Goal: Find specific page/section

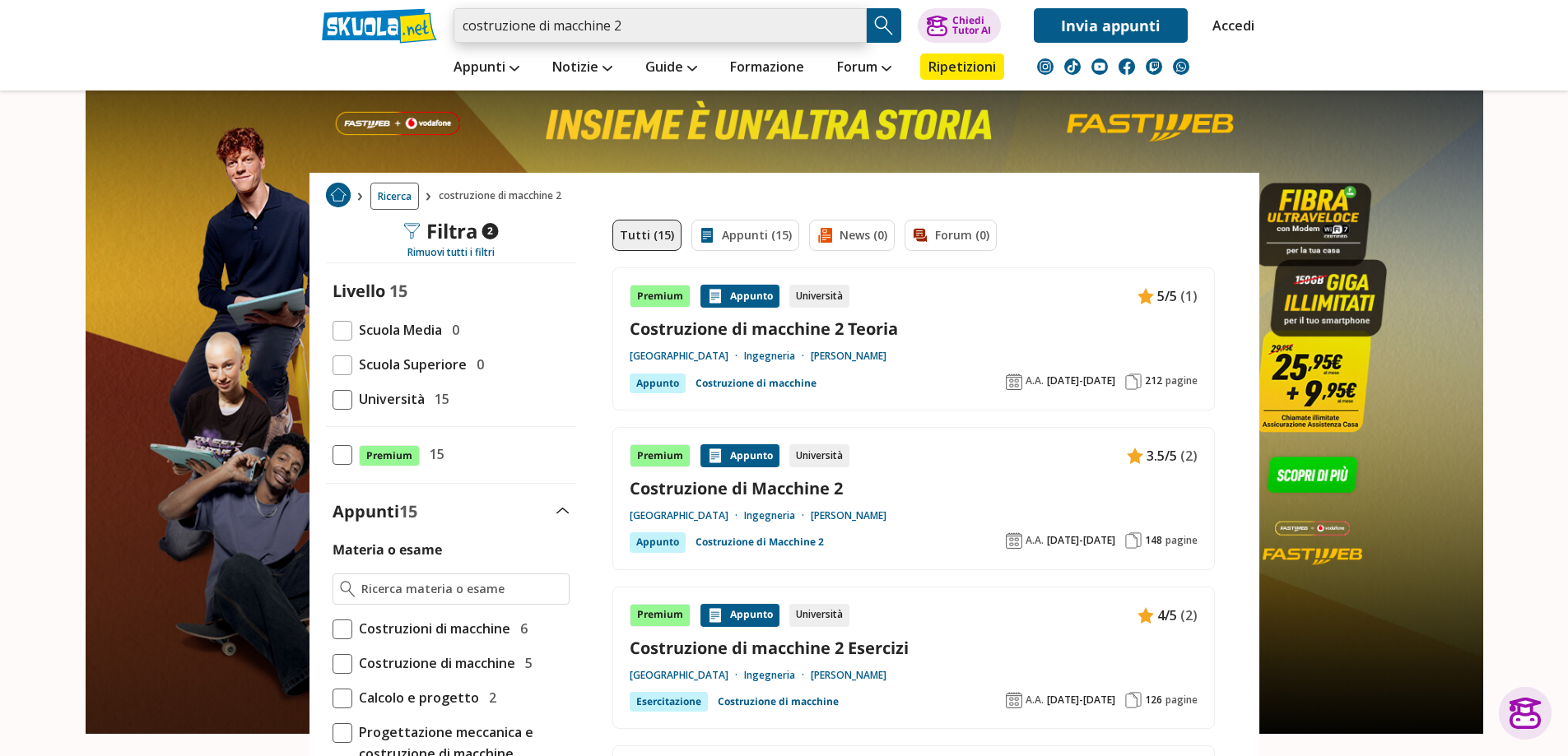
click at [658, 22] on input "costruzione di macchine 2" at bounding box center [660, 25] width 414 height 34
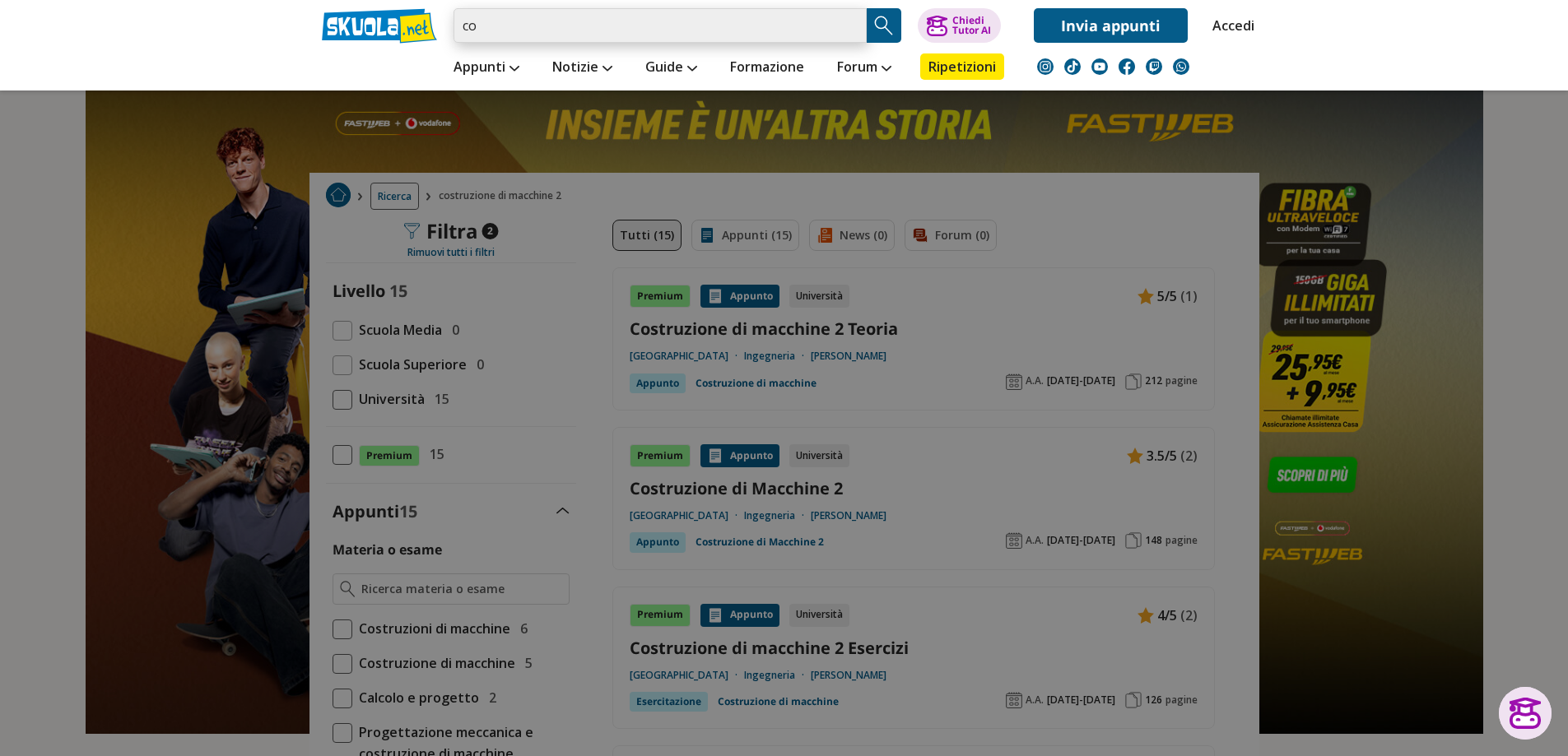
type input "c"
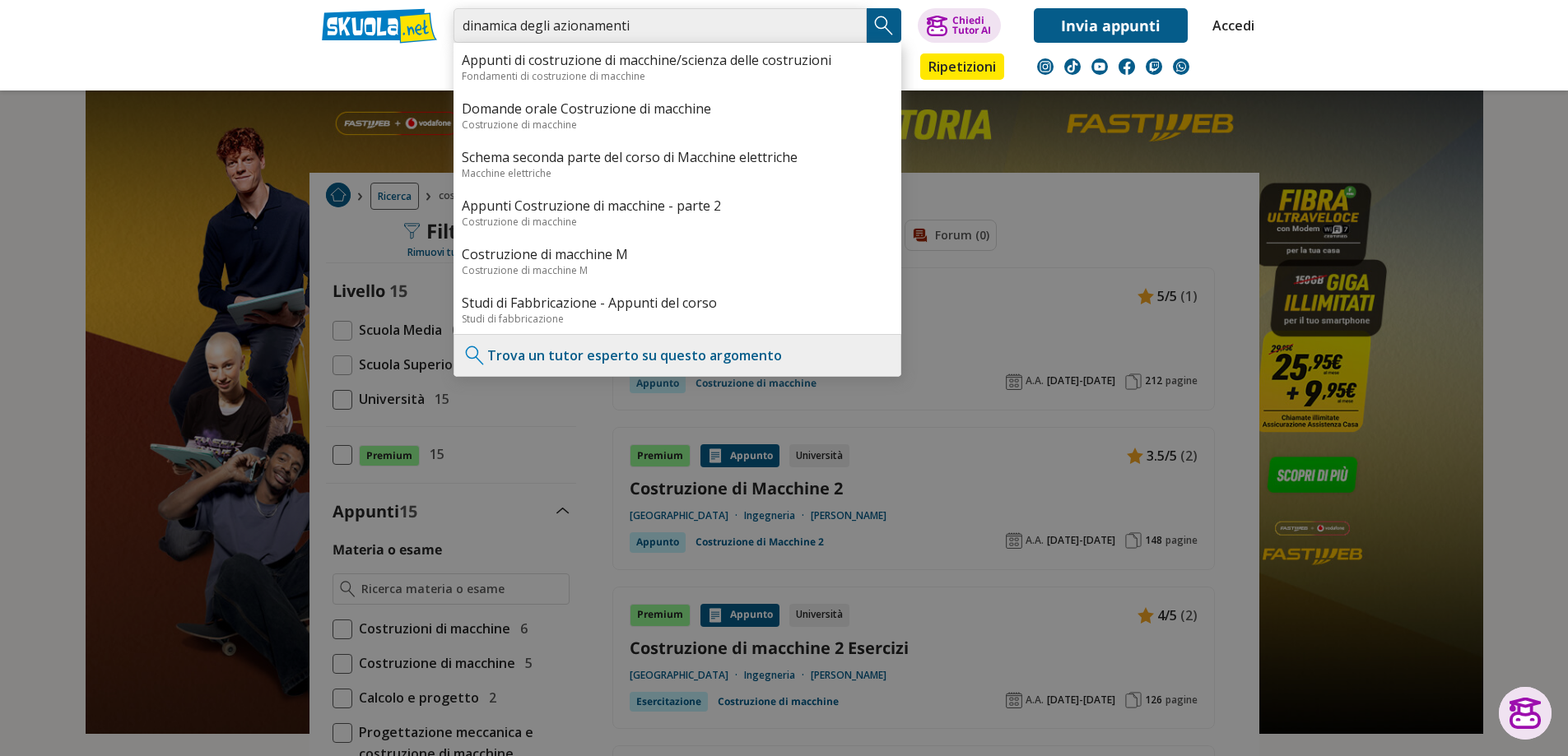
type input "dinamica degli azionamenti"
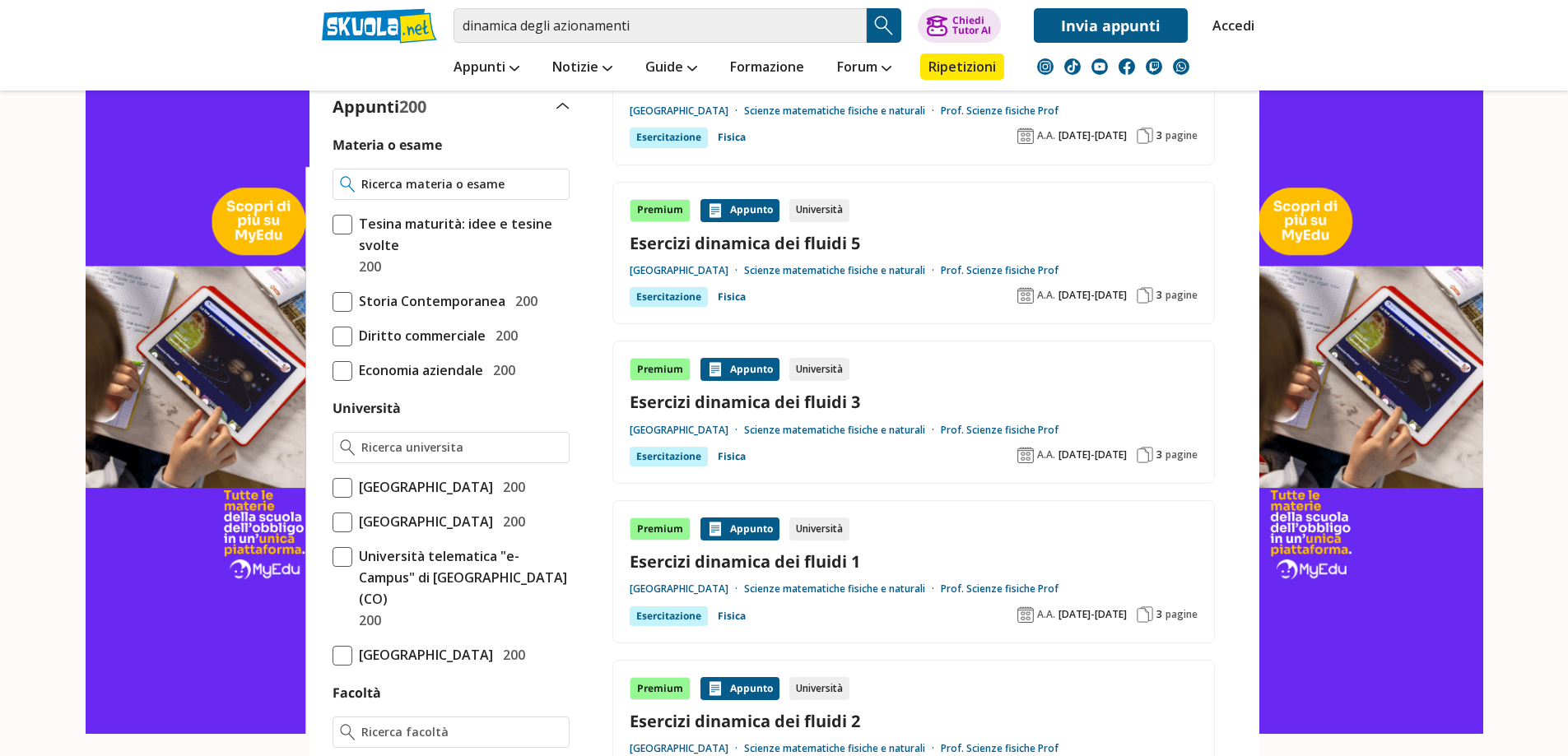
scroll to position [412, 0]
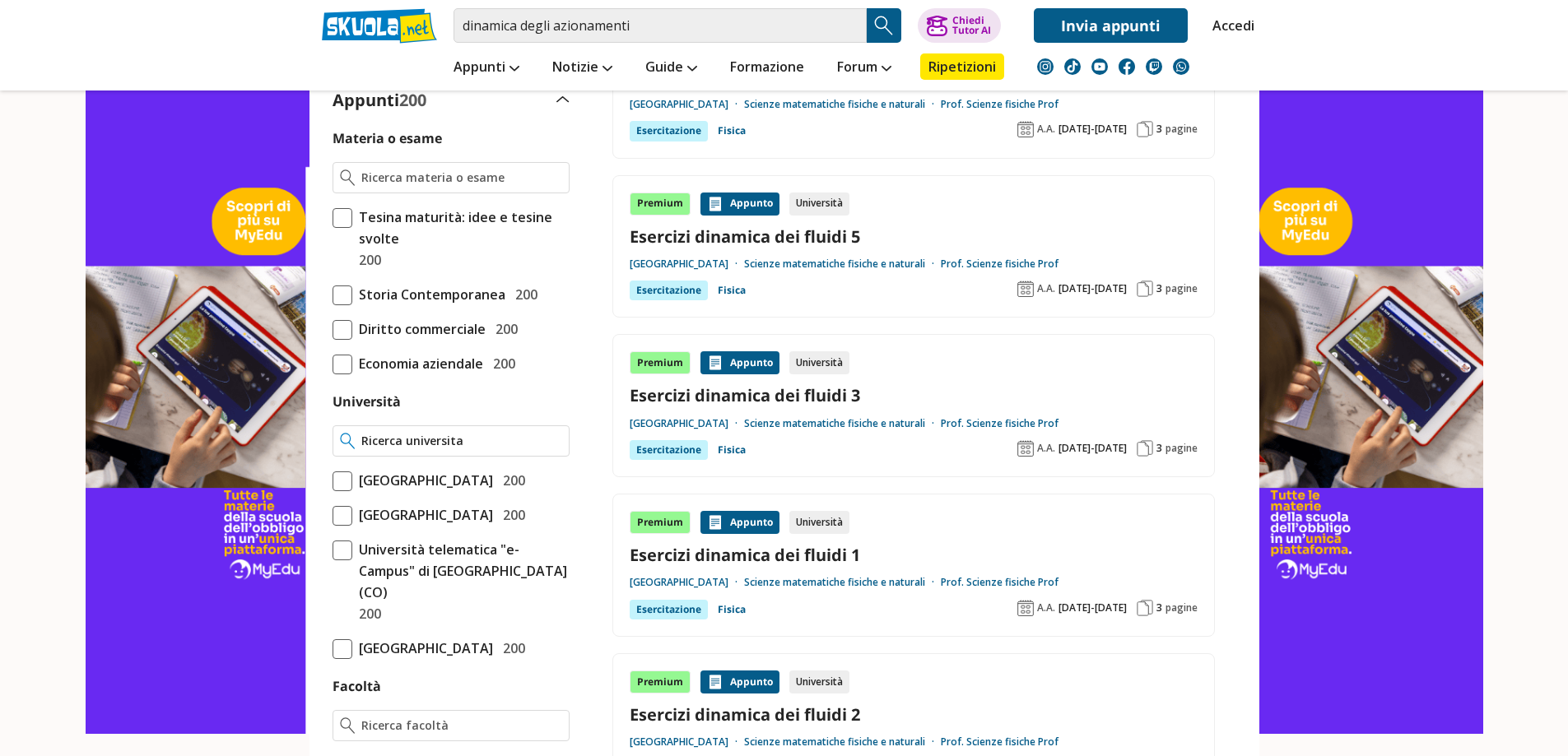
click at [394, 437] on input "Università" at bounding box center [462, 441] width 200 height 17
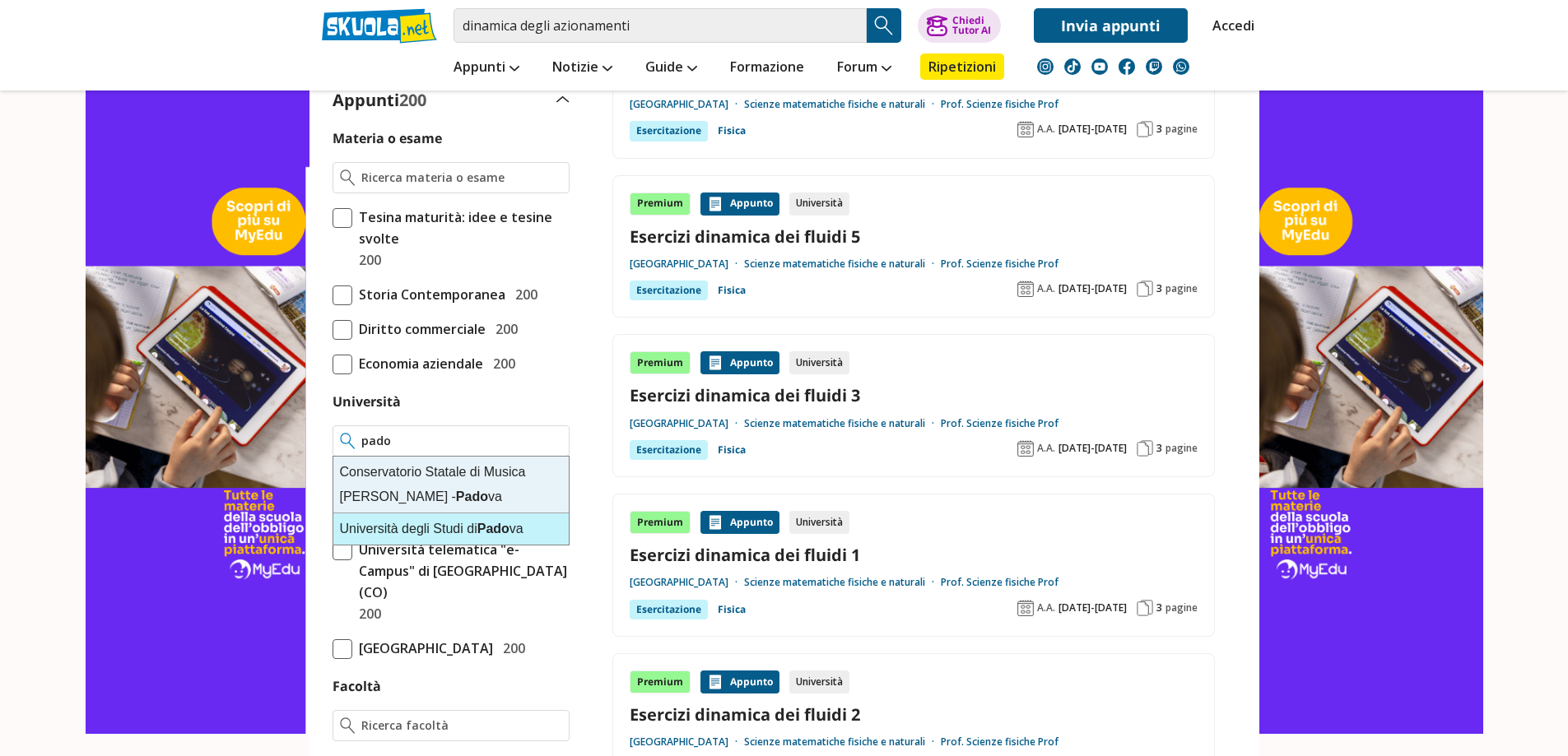
click at [363, 527] on div "[GEOGRAPHIC_DATA] va" at bounding box center [451, 529] width 235 height 32
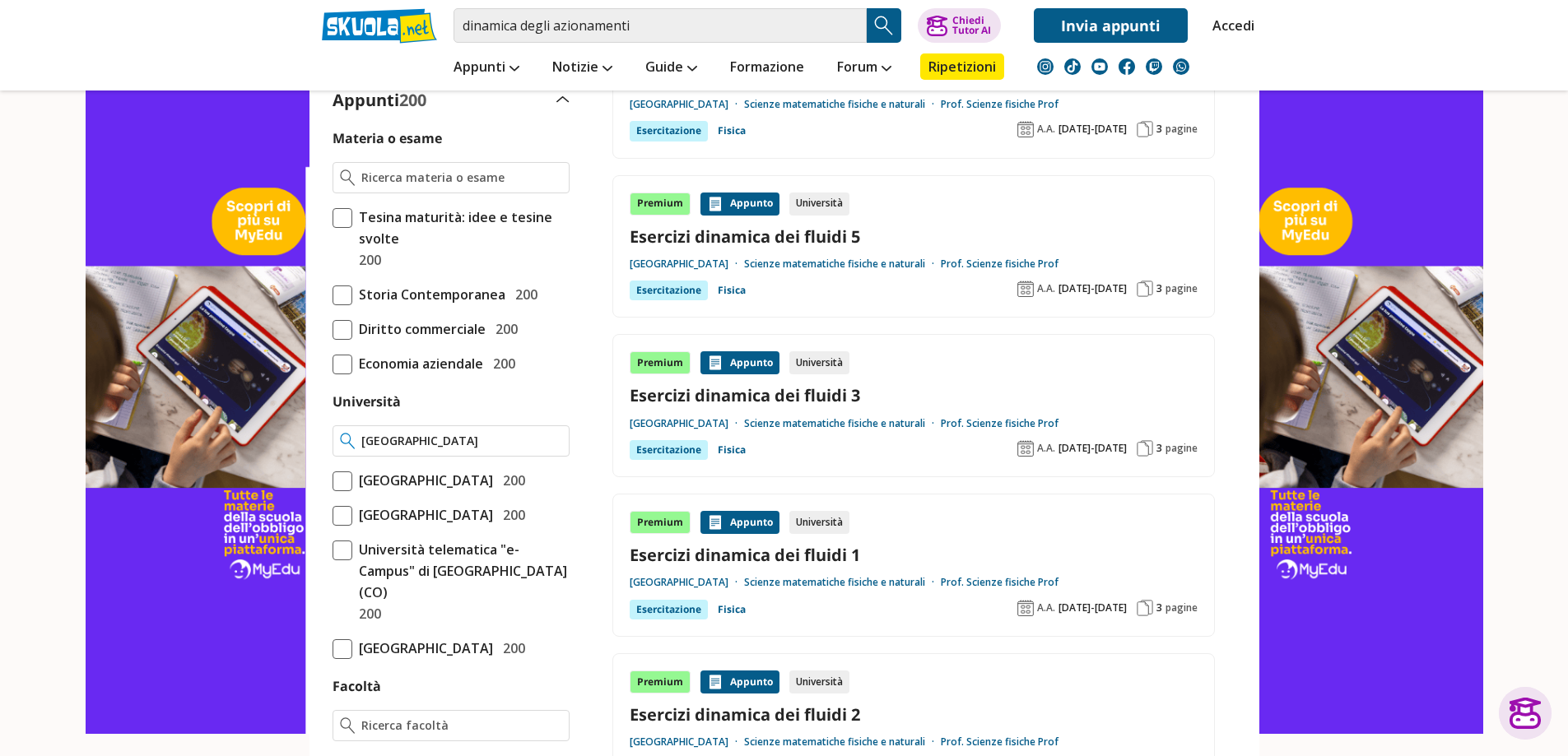
type input "[GEOGRAPHIC_DATA]"
